Goal: Task Accomplishment & Management: Complete application form

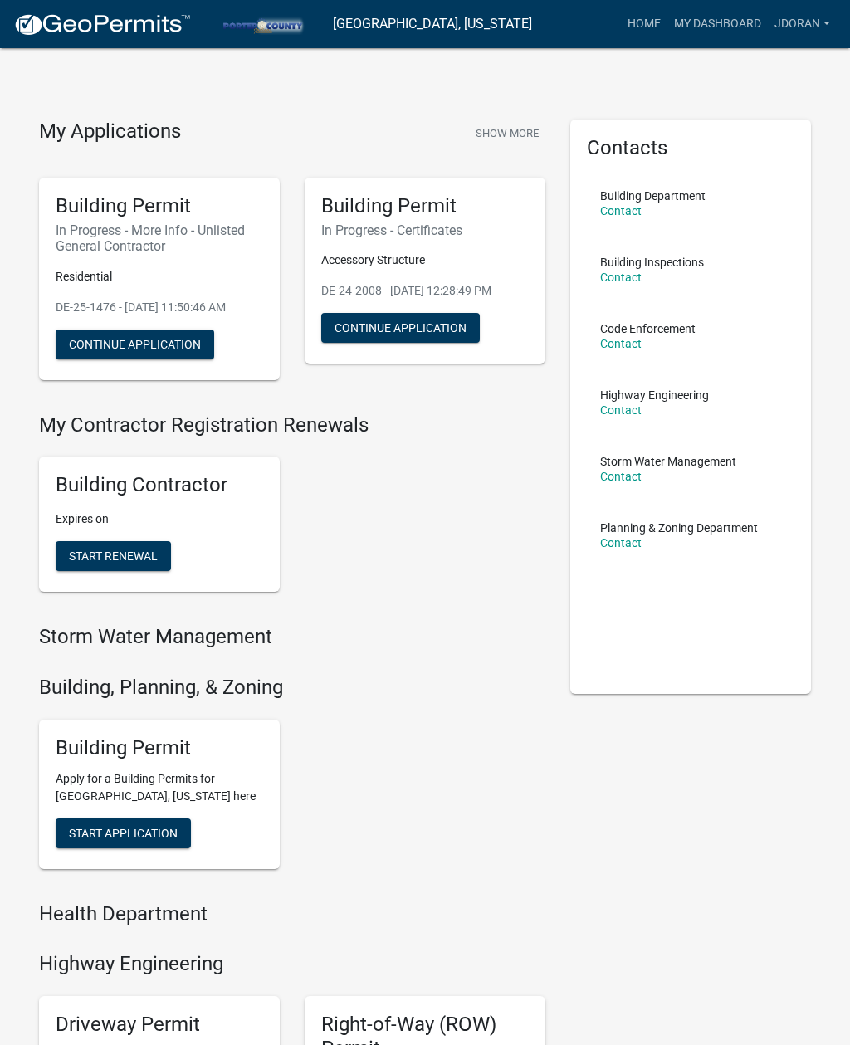
click at [157, 346] on button "Continue Application" at bounding box center [135, 344] width 158 height 30
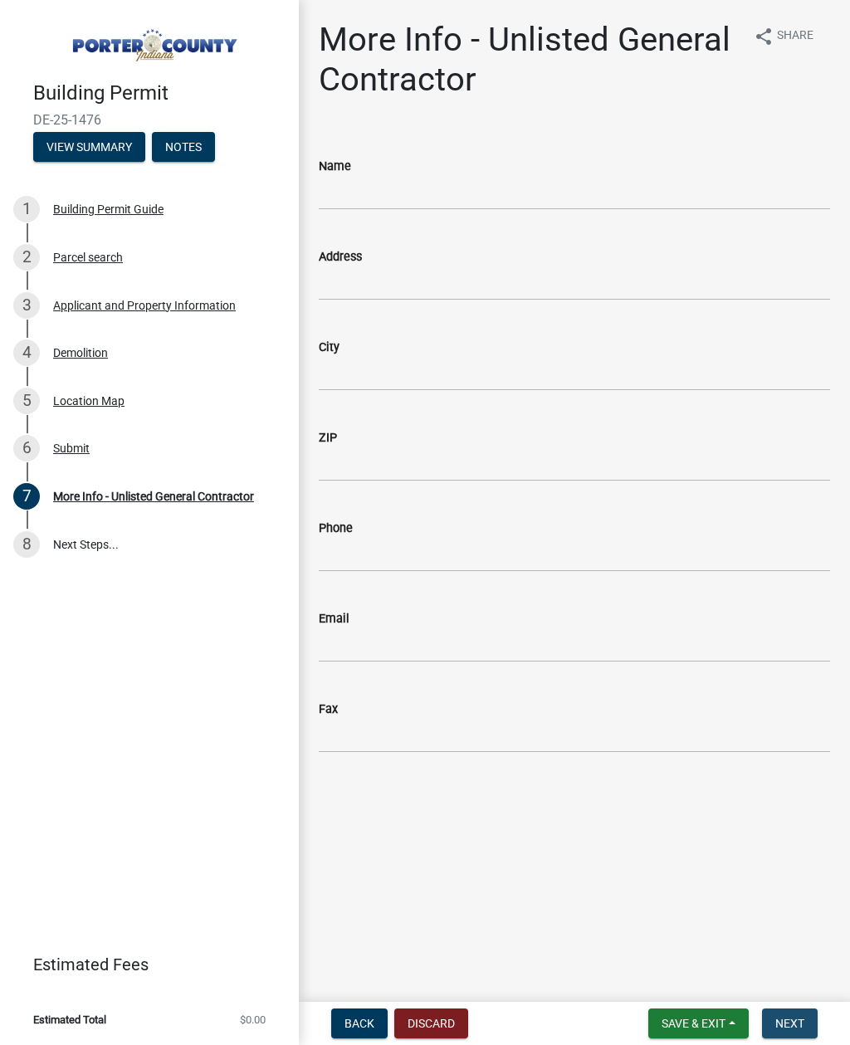
click at [799, 1012] on button "Next" at bounding box center [790, 1023] width 56 height 30
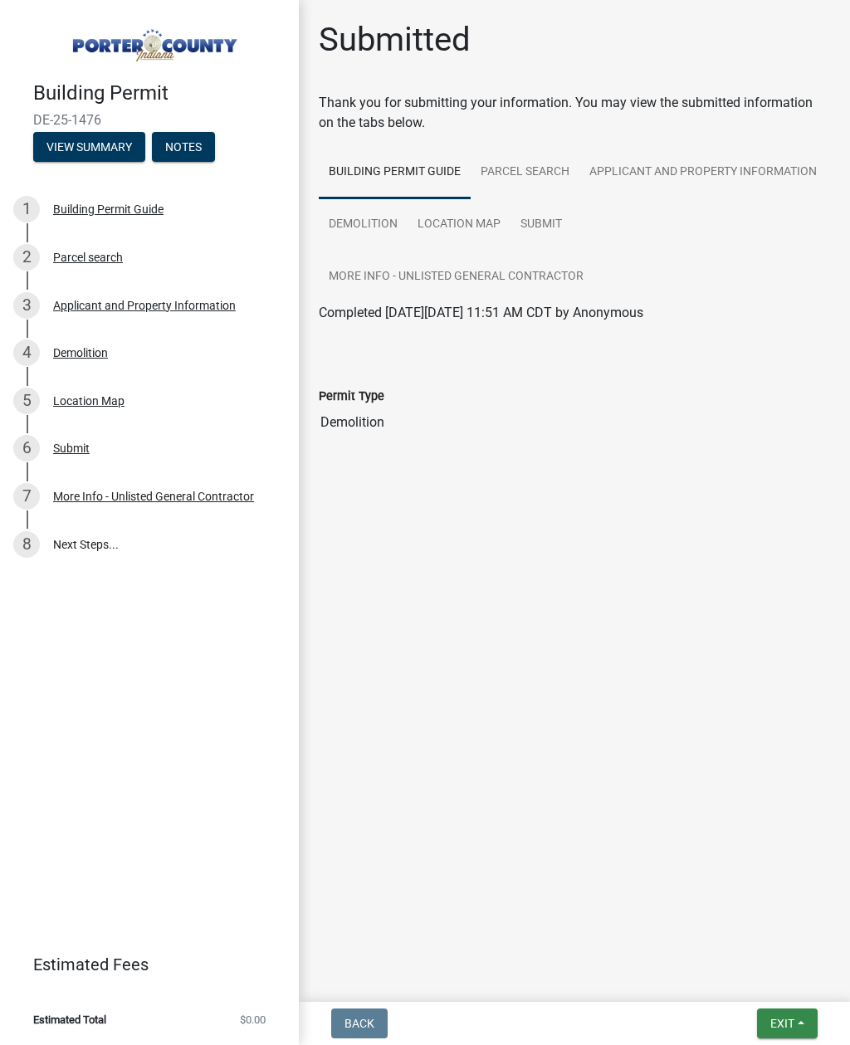
click at [791, 1012] on button "Exit" at bounding box center [787, 1023] width 61 height 30
click at [752, 982] on button "Save & Exit" at bounding box center [751, 980] width 133 height 40
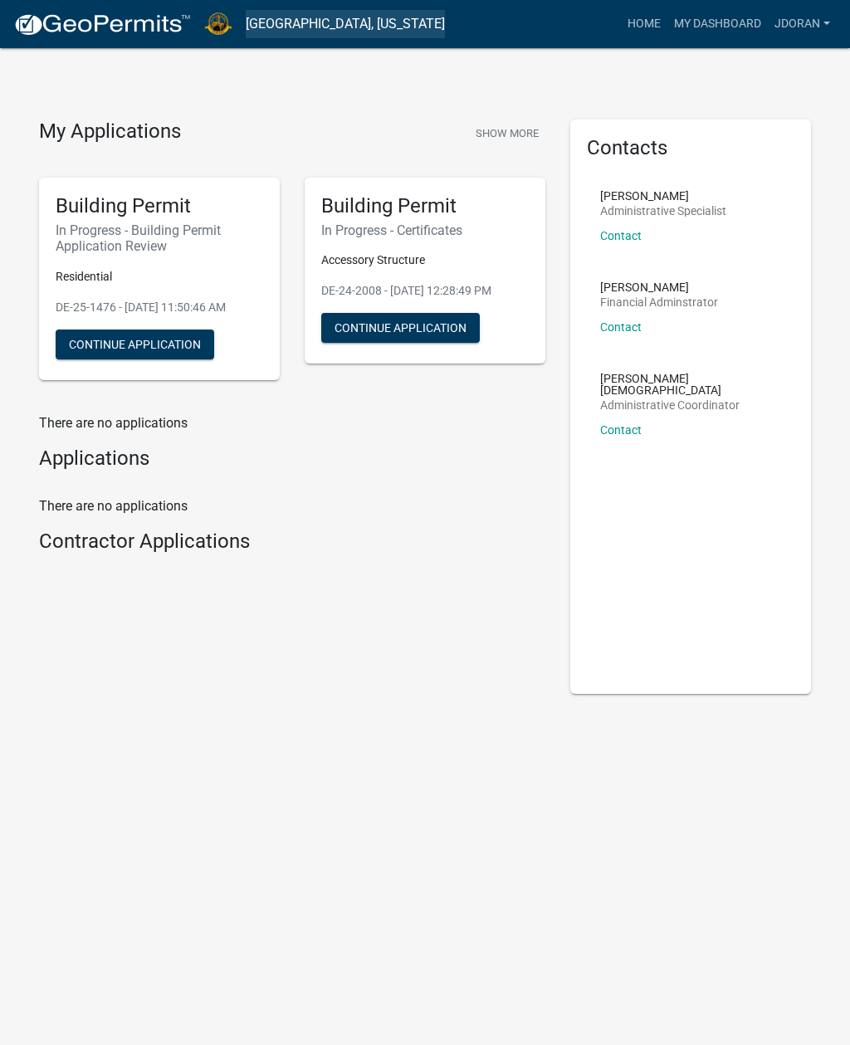
click at [307, 29] on link "La Porte County, Indiana" at bounding box center [345, 24] width 199 height 28
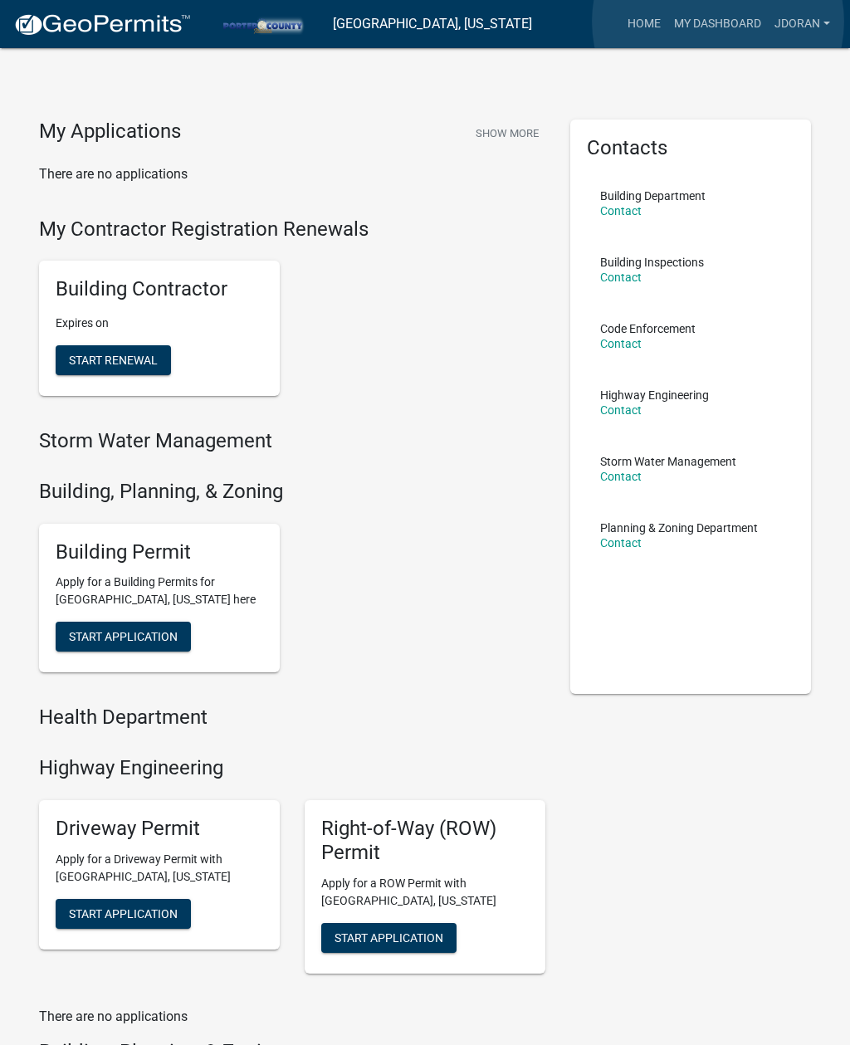
click at [719, 22] on link "My Dashboard" at bounding box center [717, 24] width 100 height 32
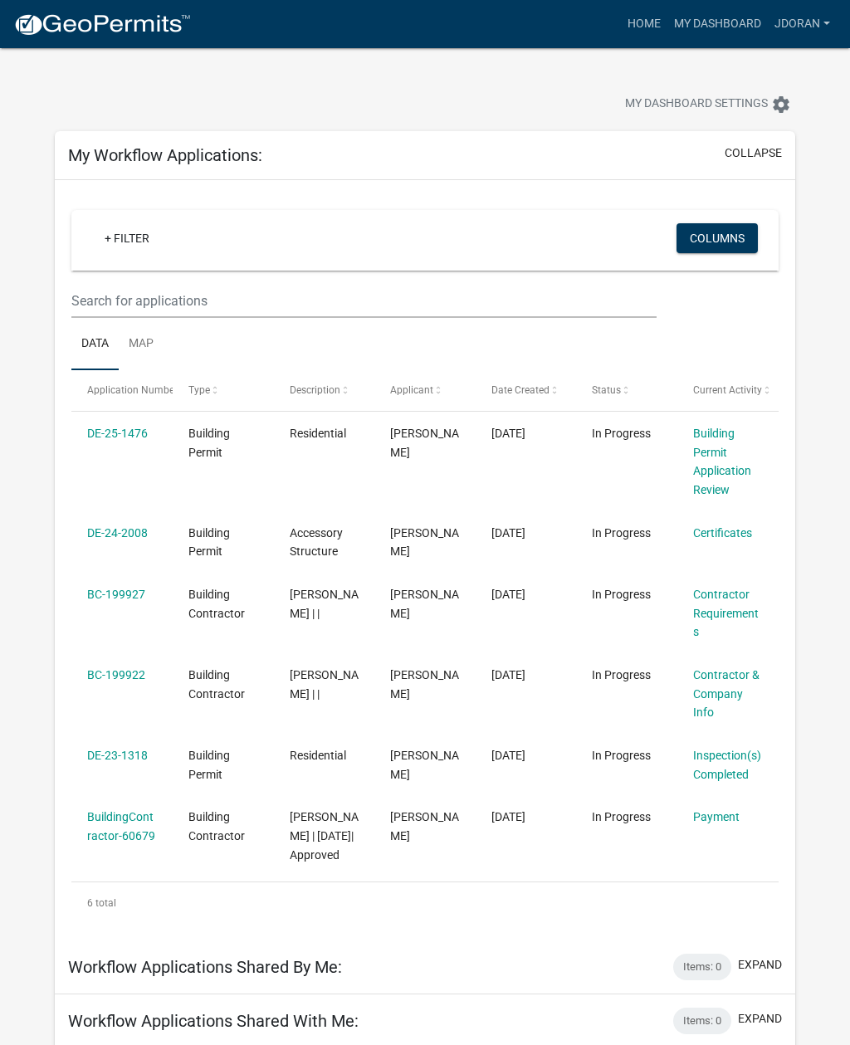
click at [629, 437] on span "In Progress" at bounding box center [621, 433] width 59 height 13
click at [622, 443] on datatable-body-cell "In Progress" at bounding box center [626, 462] width 101 height 100
click at [111, 427] on link "DE-25-1476" at bounding box center [117, 433] width 61 height 13
